Goal: Task Accomplishment & Management: Manage account settings

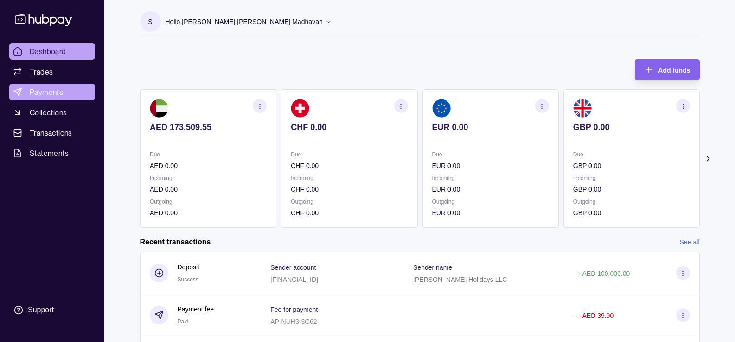
click at [53, 93] on span "Payments" at bounding box center [46, 92] width 33 height 11
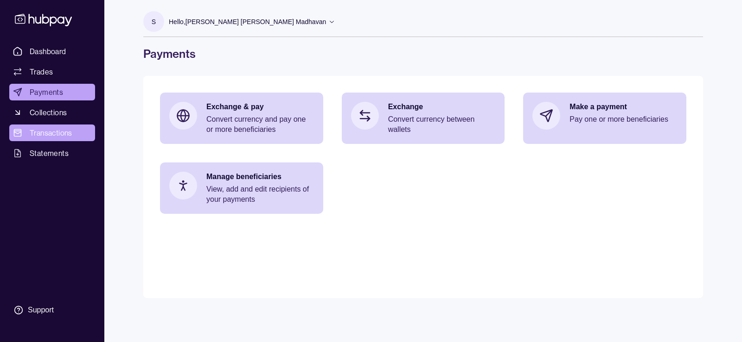
click at [61, 133] on span "Transactions" at bounding box center [51, 132] width 43 height 11
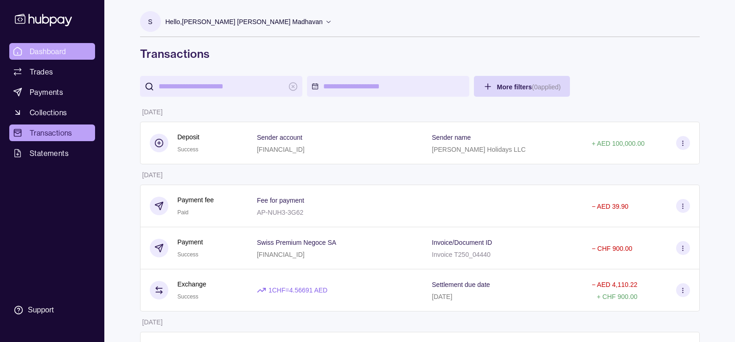
click at [55, 50] on span "Dashboard" at bounding box center [48, 51] width 37 height 11
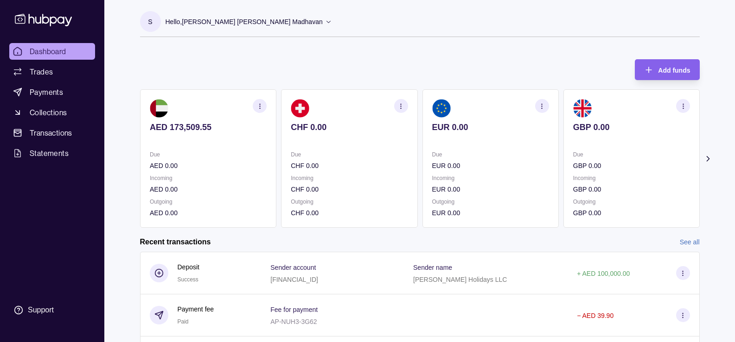
click at [332, 25] on div "Hello, [PERSON_NAME] [PERSON_NAME] Madhavan" at bounding box center [248, 21] width 166 height 19
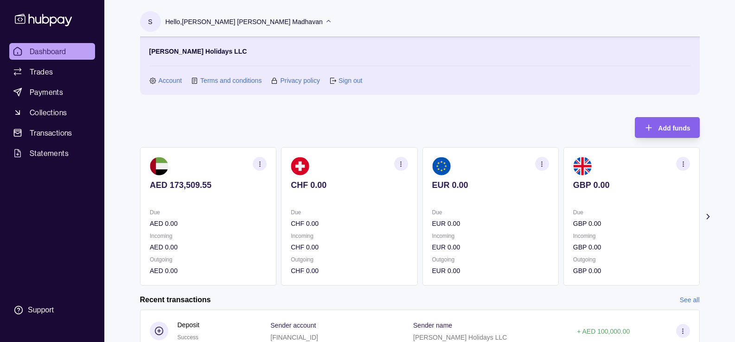
click at [340, 81] on link "Sign out" at bounding box center [350, 81] width 24 height 10
